Goal: Information Seeking & Learning: Understand process/instructions

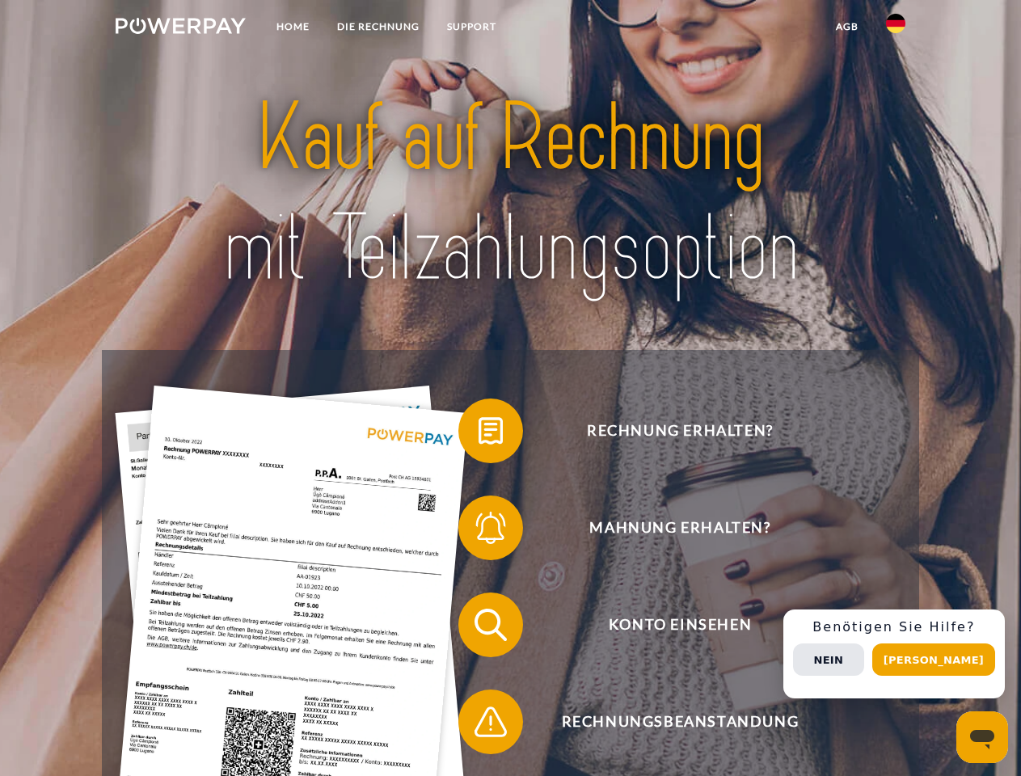
click at [180, 28] on img at bounding box center [181, 26] width 130 height 16
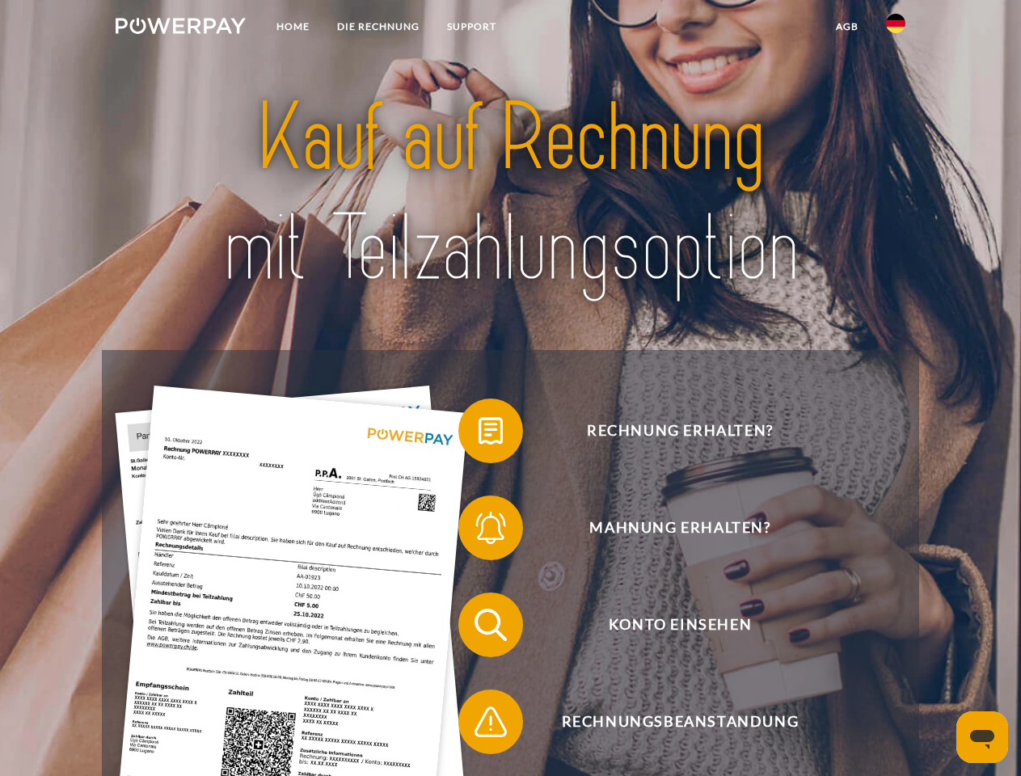
click at [896, 28] on img at bounding box center [895, 23] width 19 height 19
click at [846, 27] on link "agb" at bounding box center [847, 26] width 50 height 29
click at [479, 434] on span at bounding box center [466, 430] width 81 height 81
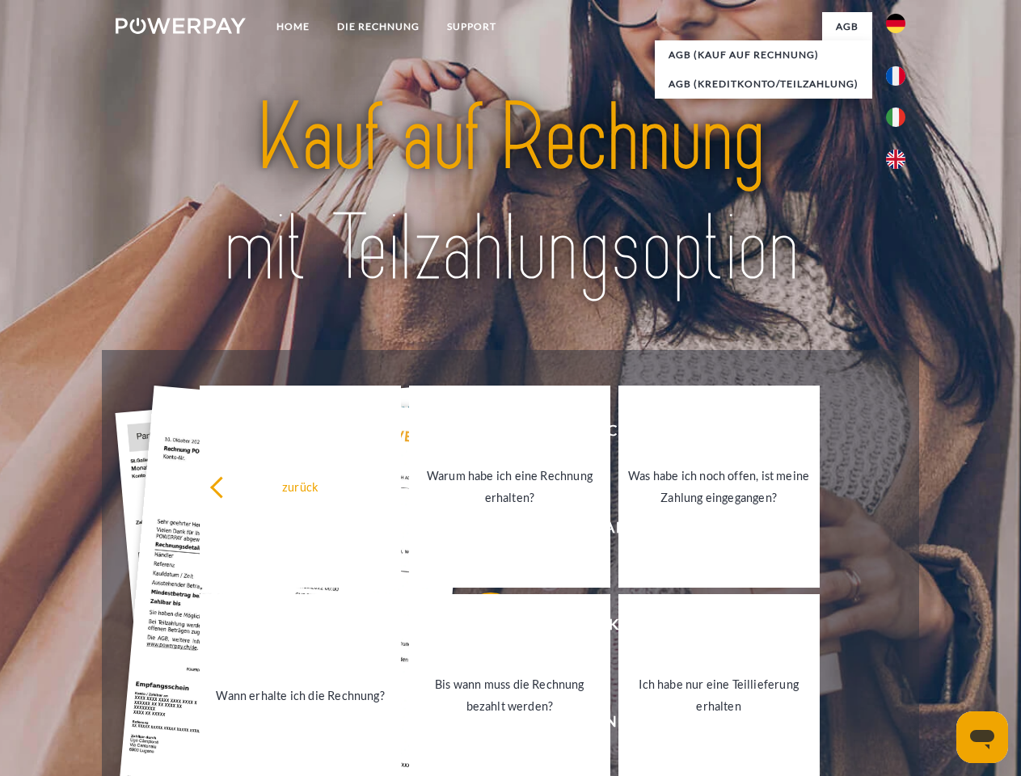
click at [479, 531] on link "Warum habe ich eine Rechnung erhalten?" at bounding box center [509, 487] width 201 height 202
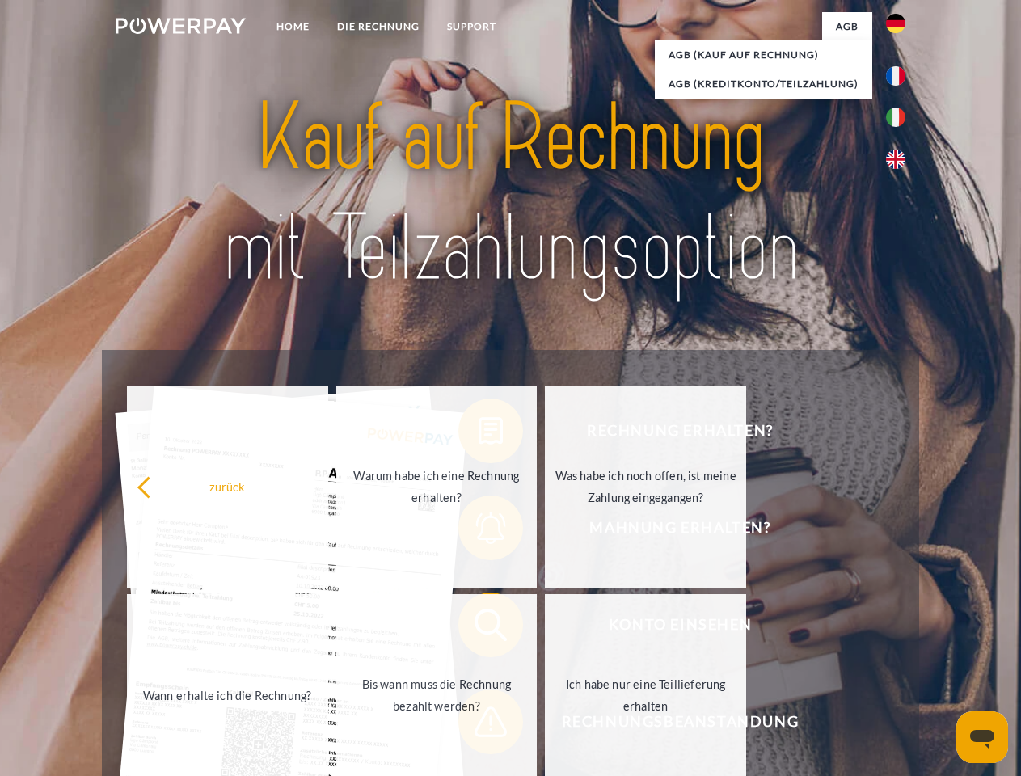
click at [479, 628] on span at bounding box center [466, 624] width 81 height 81
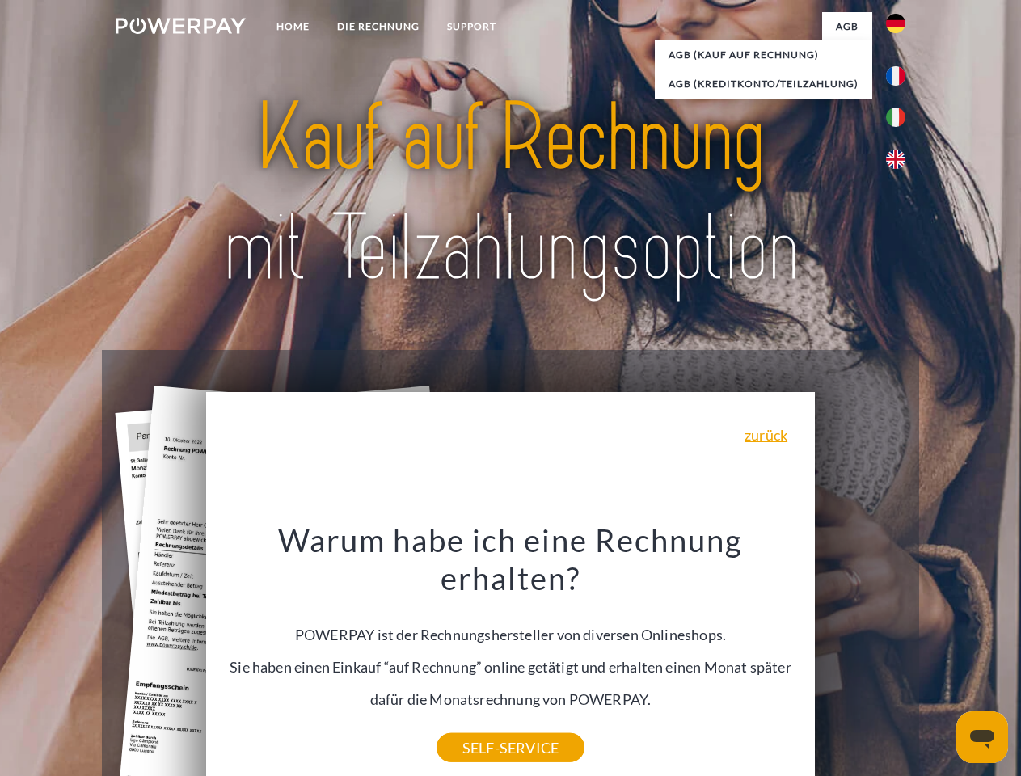
click at [479, 725] on div "Warum habe ich eine Rechnung erhalten? POWERPAY ist der Rechnungshersteller von…" at bounding box center [511, 634] width 590 height 227
click at [900, 654] on div "Rechnung erhalten? Mahnung erhalten? Konto einsehen" at bounding box center [510, 673] width 816 height 647
click at [860, 657] on span "Konto einsehen" at bounding box center [680, 625] width 396 height 65
click at [939, 660] on header "Home DIE RECHNUNG SUPPORT" at bounding box center [510, 558] width 1021 height 1116
